Goal: Task Accomplishment & Management: Manage account settings

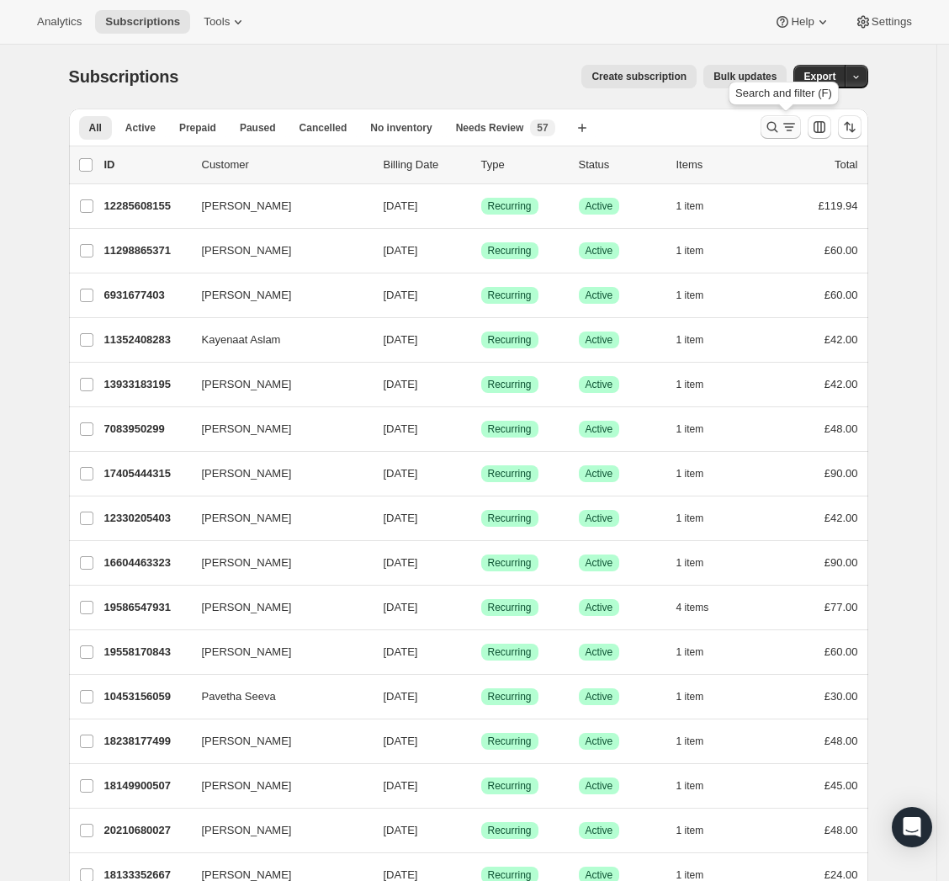
click at [781, 128] on icon "Search and filter results" at bounding box center [772, 127] width 17 height 17
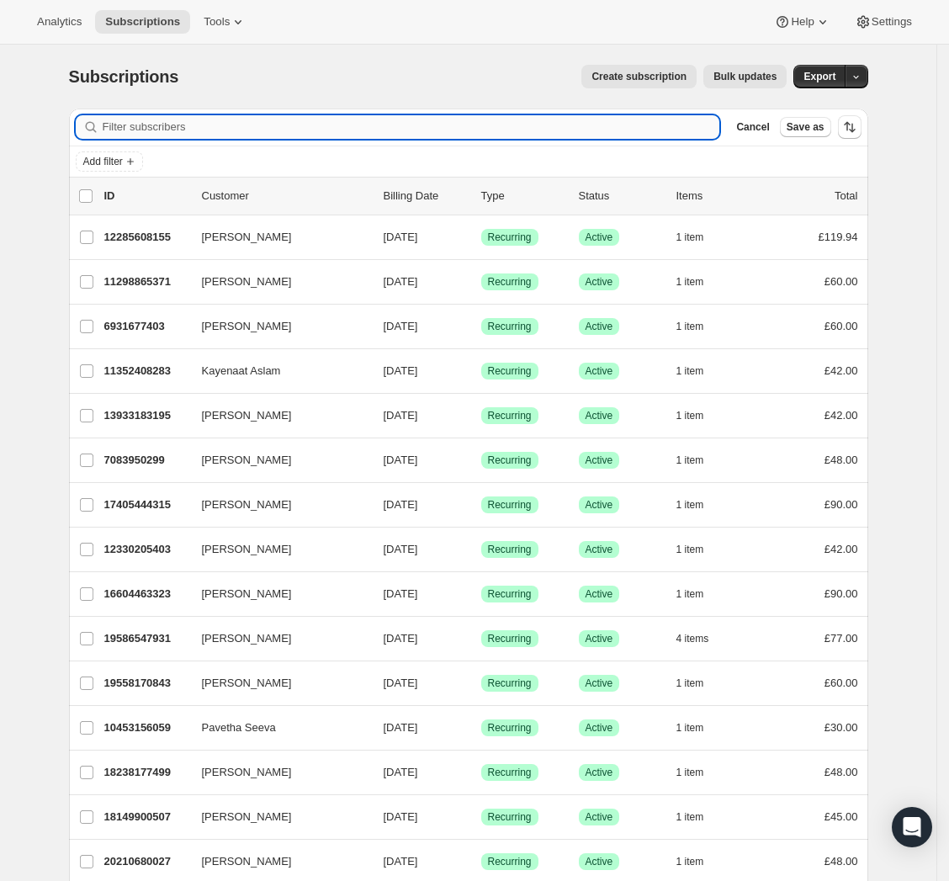
click at [379, 119] on input "Filter subscribers" at bounding box center [411, 127] width 617 height 24
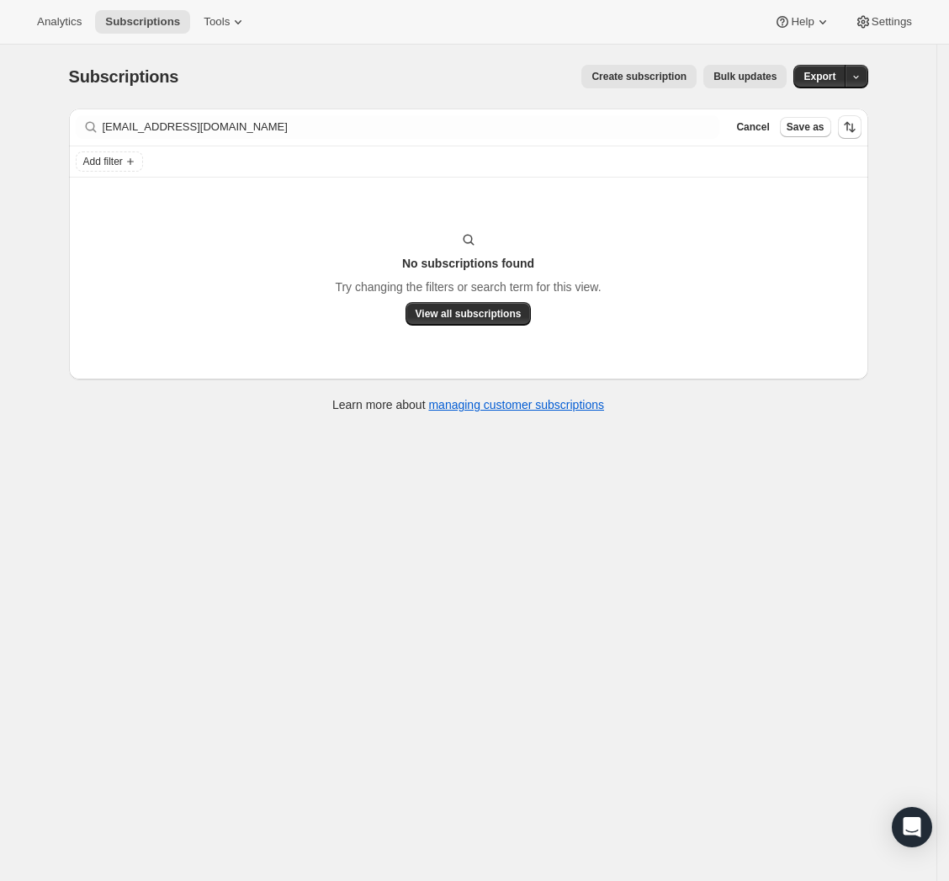
click at [420, 174] on div "Add filter" at bounding box center [468, 161] width 799 height 30
click at [418, 174] on div "Add filter" at bounding box center [468, 161] width 799 height 30
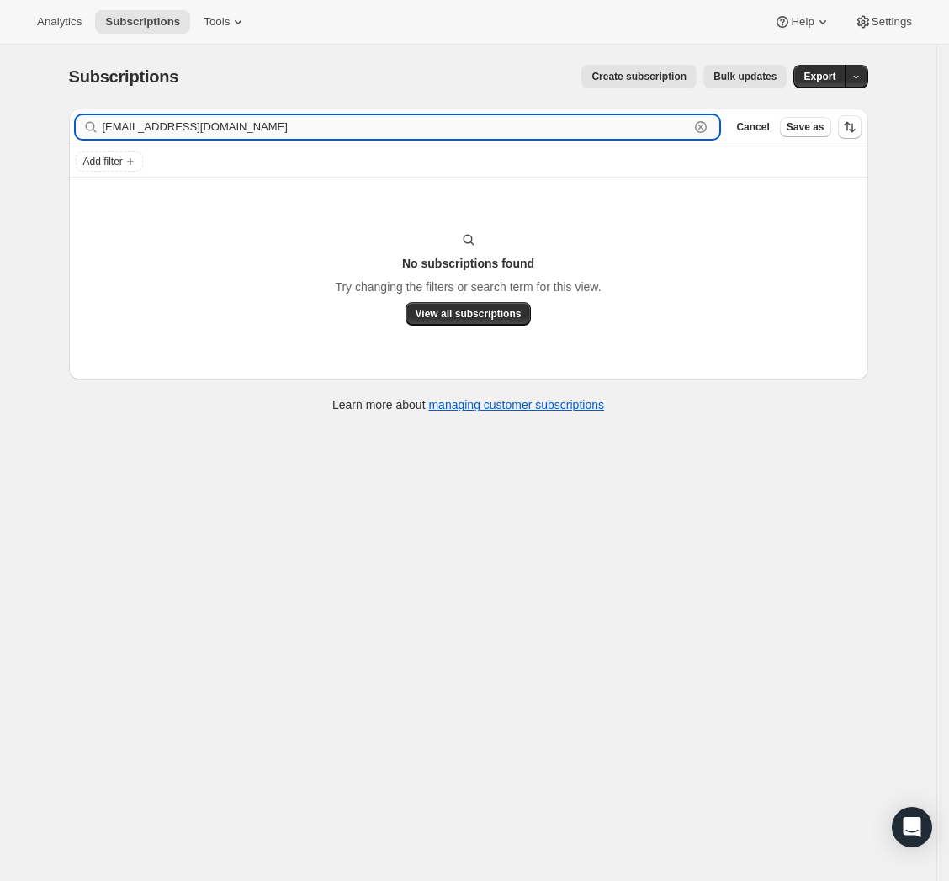
click at [378, 133] on input "[EMAIL_ADDRESS][DOMAIN_NAME]" at bounding box center [396, 127] width 587 height 24
drag, startPoint x: 378, startPoint y: 133, endPoint x: 96, endPoint y: 132, distance: 281.8
click at [97, 132] on div "[EMAIL_ADDRESS][DOMAIN_NAME] Clear" at bounding box center [398, 127] width 644 height 24
paste input "[PERSON_NAME]"
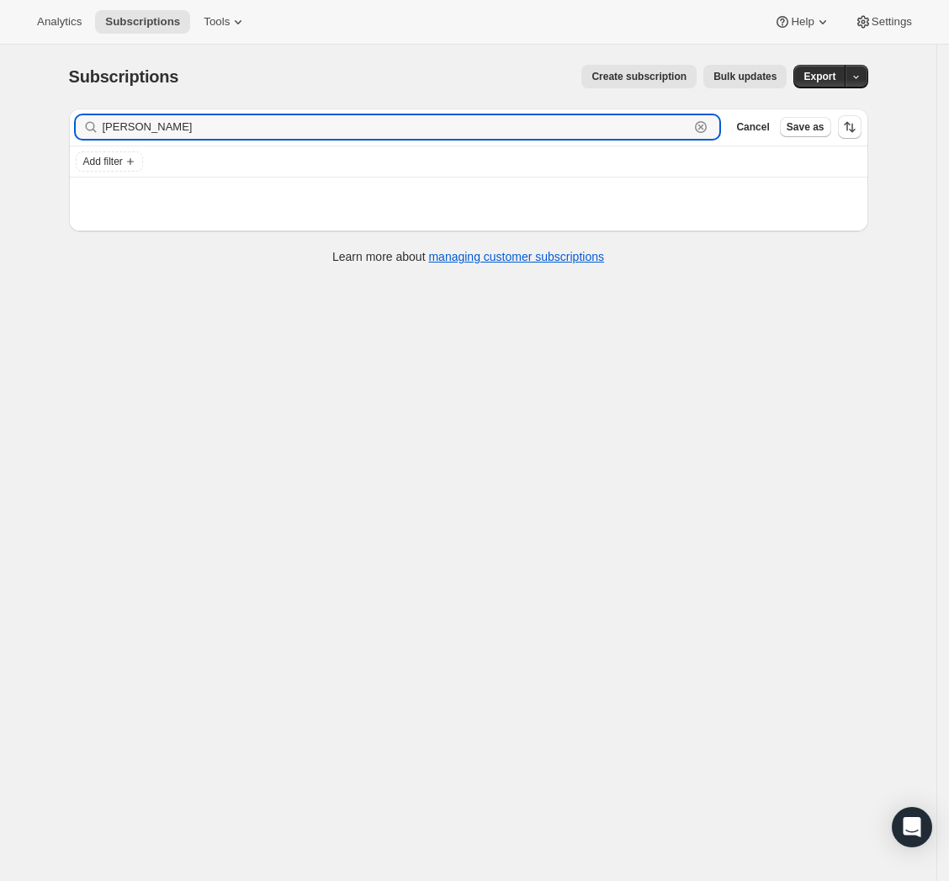
type input "[PERSON_NAME]"
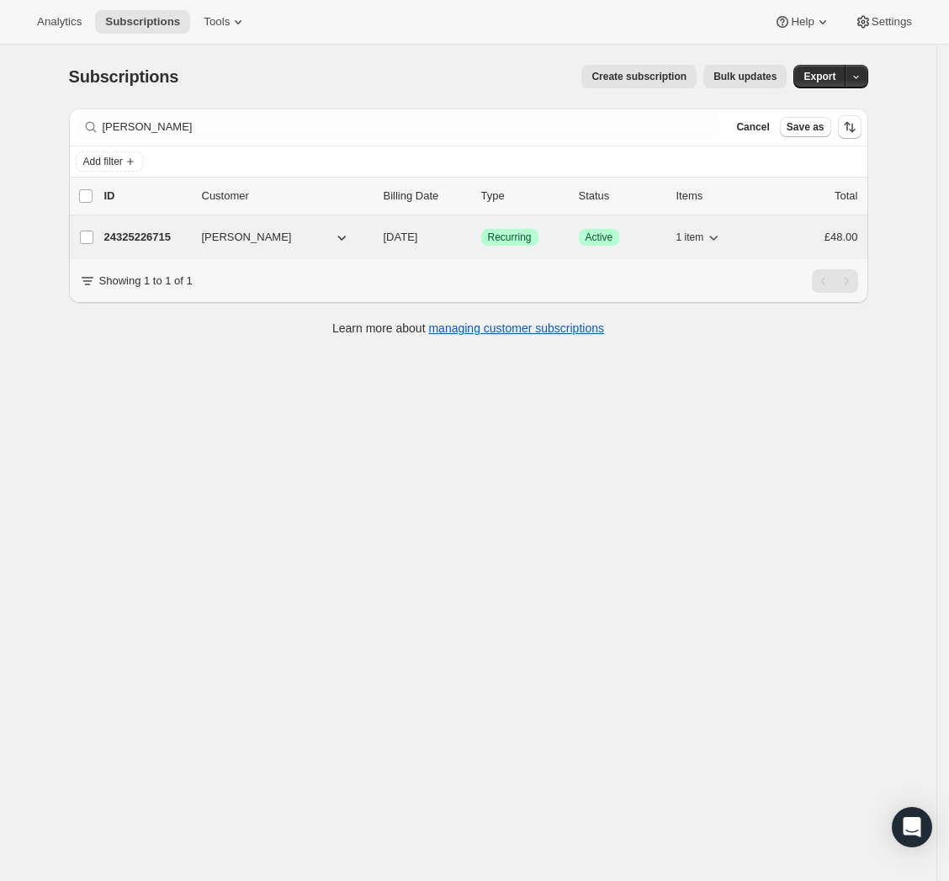
click at [418, 237] on span "[DATE]" at bounding box center [401, 236] width 34 height 13
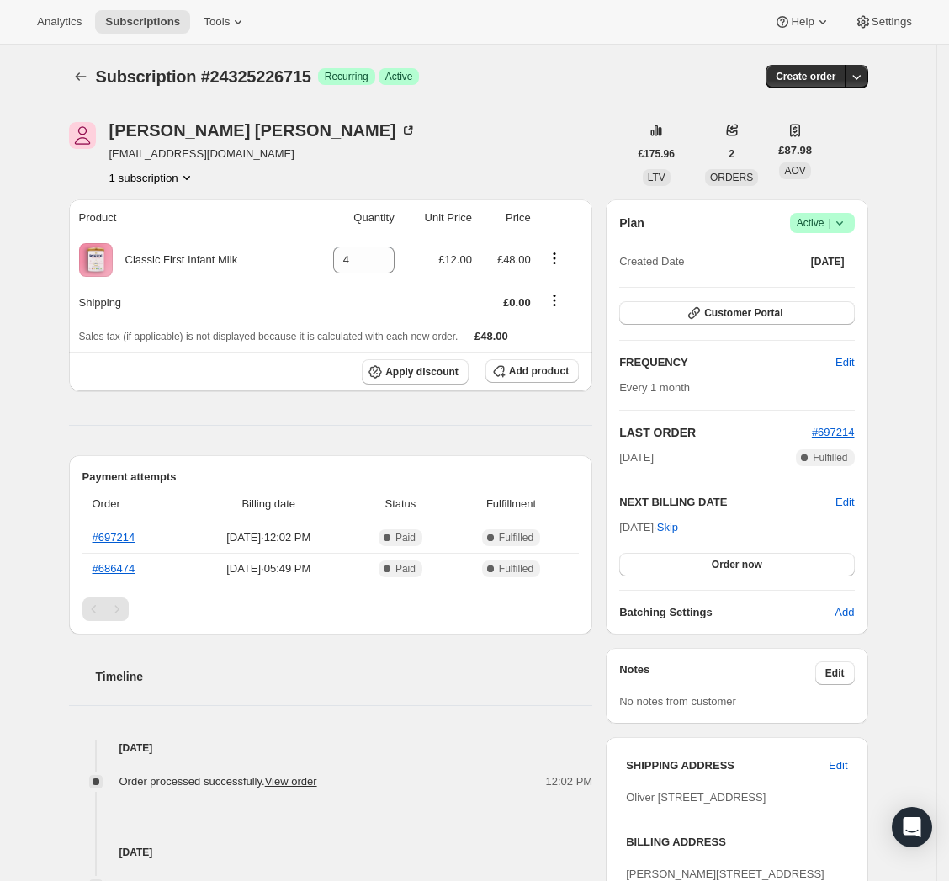
click at [146, 177] on button "1 subscription" at bounding box center [152, 177] width 86 height 17
click at [354, 156] on div "[PERSON_NAME] [EMAIL_ADDRESS][DOMAIN_NAME] 1 subscription" at bounding box center [348, 154] width 559 height 64
click at [237, 152] on span "[EMAIL_ADDRESS][DOMAIN_NAME]" at bounding box center [262, 154] width 307 height 17
drag, startPoint x: 229, startPoint y: 158, endPoint x: 114, endPoint y: 152, distance: 114.5
click at [114, 152] on span "[EMAIL_ADDRESS][DOMAIN_NAME]" at bounding box center [262, 154] width 307 height 17
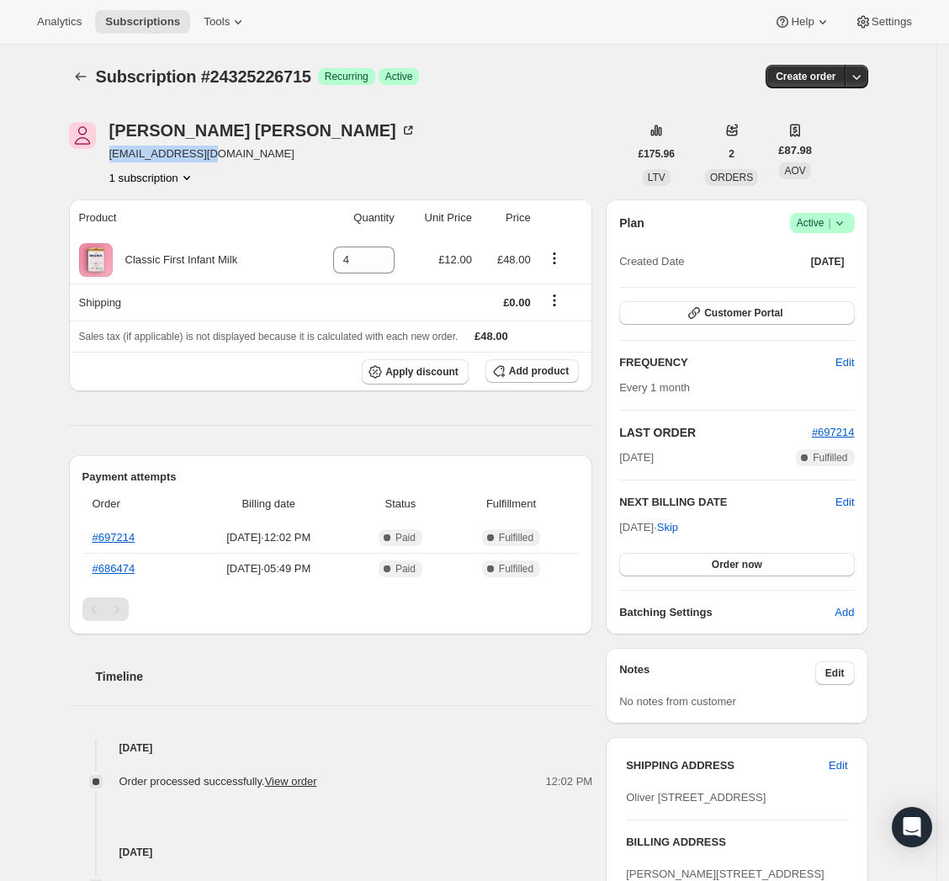
copy span "[EMAIL_ADDRESS][DOMAIN_NAME]"
click at [865, 221] on div "Plan Success Active | Created Date [DATE] Customer Portal FREQUENCY Edit Every …" at bounding box center [737, 416] width 262 height 435
click at [855, 222] on span "Success Active |" at bounding box center [822, 223] width 65 height 20
click at [825, 277] on span "Cancel subscription" at bounding box center [823, 285] width 95 height 17
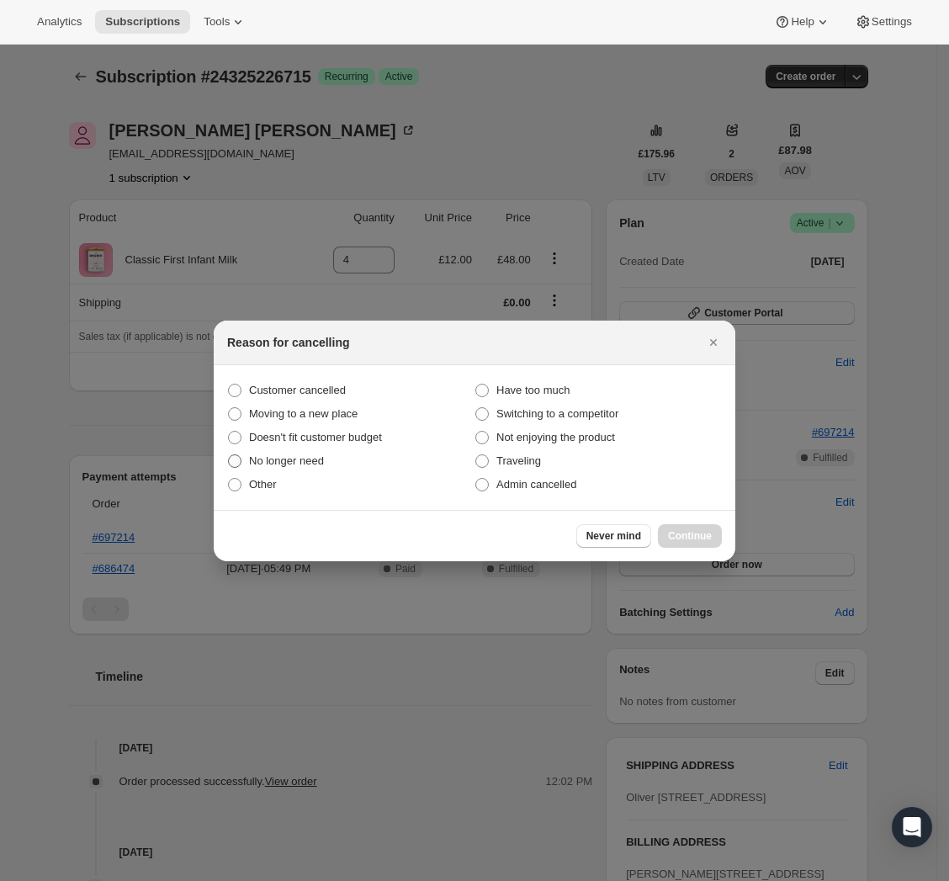
click at [263, 465] on span "No longer need" at bounding box center [286, 460] width 75 height 13
click at [229, 455] on input "No longer need" at bounding box center [228, 454] width 1 height 1
radio input "true"
click at [699, 532] on span "Continue" at bounding box center [690, 535] width 44 height 13
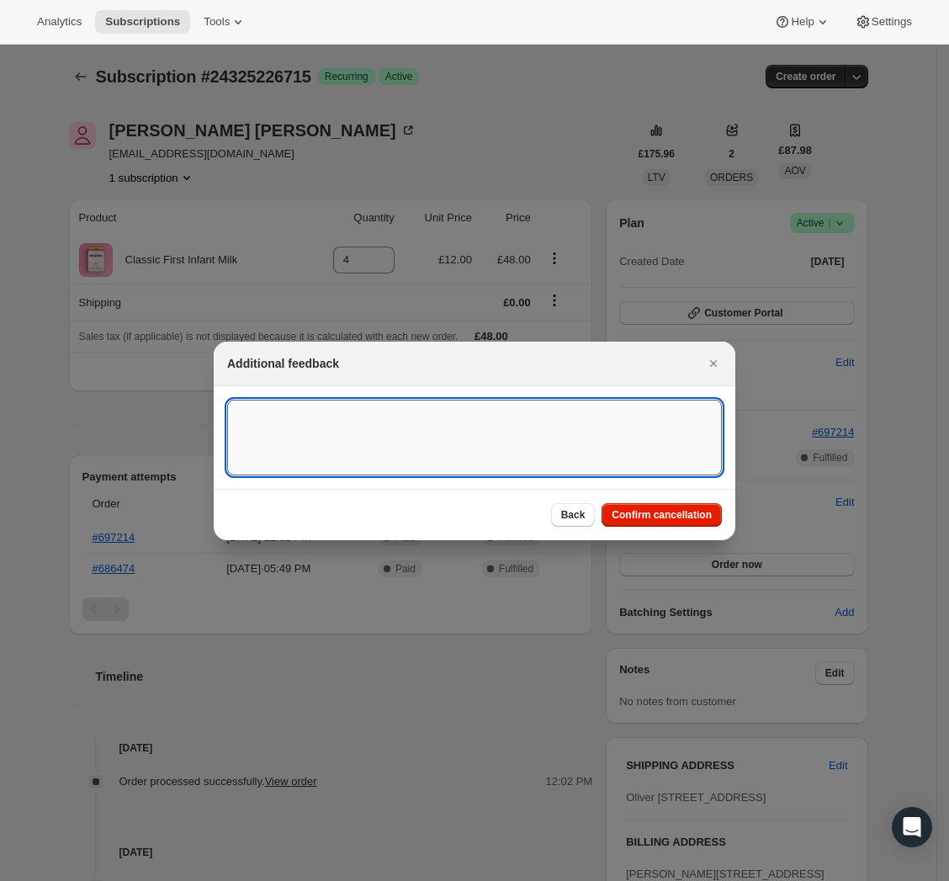
click at [345, 440] on textarea ":rcb:" at bounding box center [474, 438] width 495 height 76
type textarea "customer requested to cancel subs."
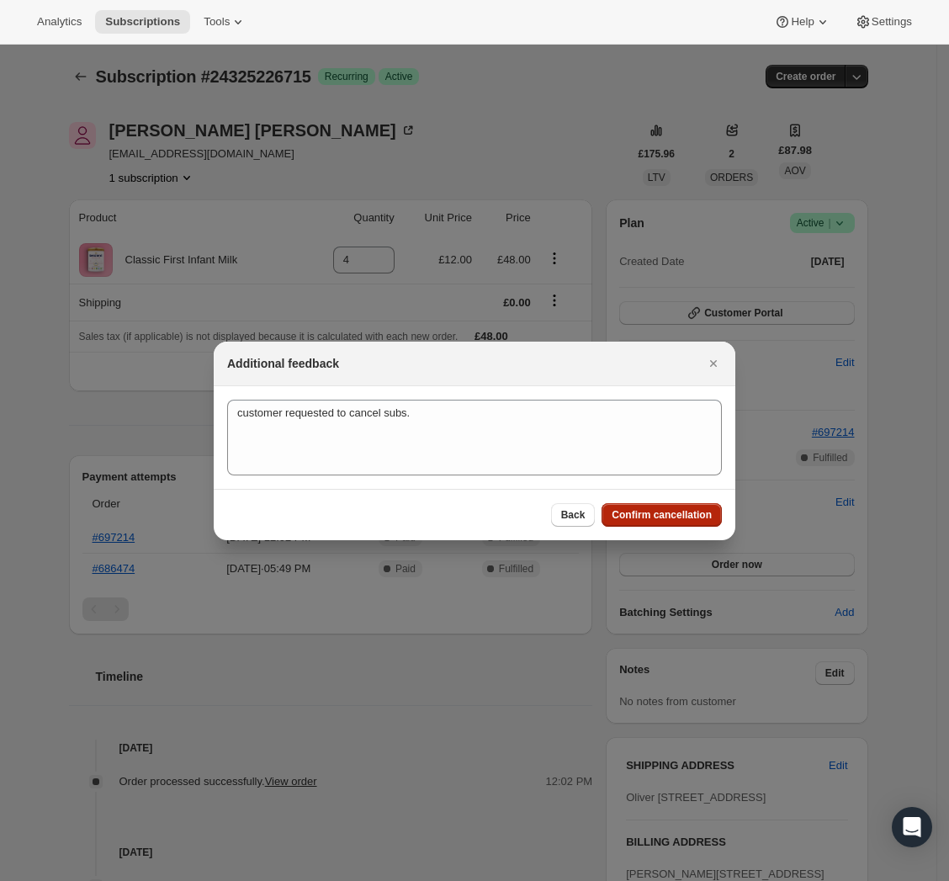
click at [636, 507] on button "Confirm cancellation" at bounding box center [661, 515] width 120 height 24
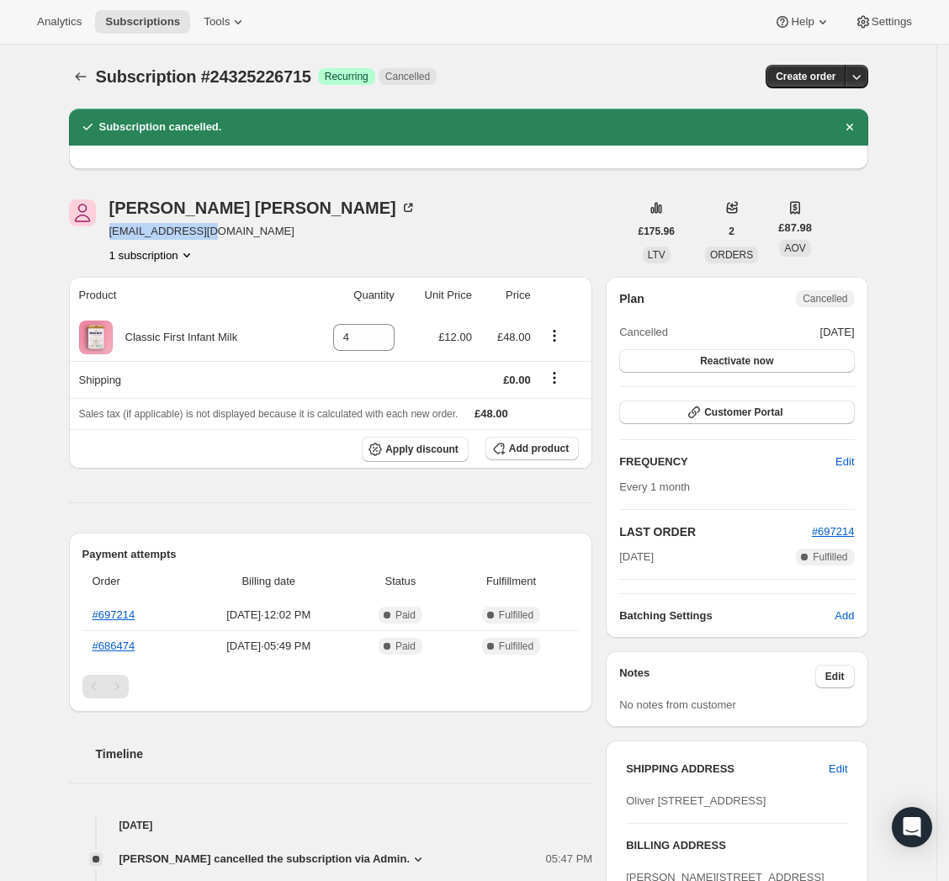
drag, startPoint x: 260, startPoint y: 227, endPoint x: 115, endPoint y: 236, distance: 145.0
click at [115, 236] on div "[PERSON_NAME] [EMAIL_ADDRESS][DOMAIN_NAME] 1 subscription" at bounding box center [348, 231] width 559 height 64
copy span "[EMAIL_ADDRESS][DOMAIN_NAME]"
